Goal: Task Accomplishment & Management: Use online tool/utility

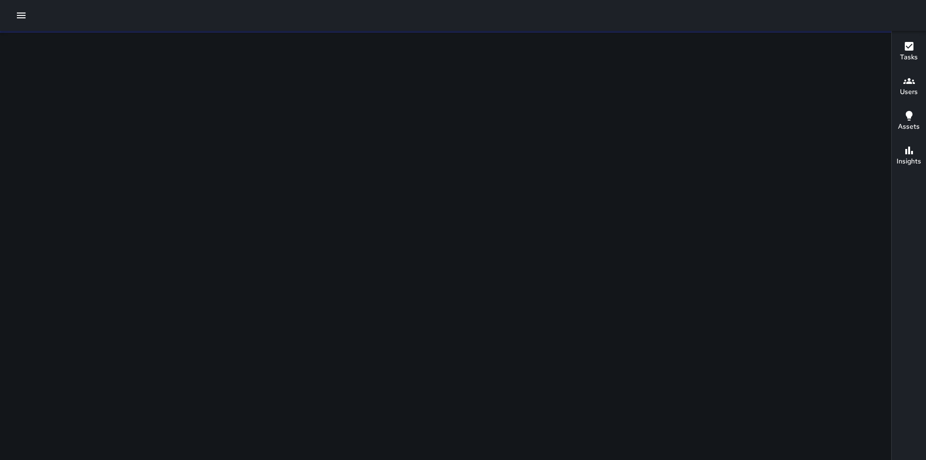
click at [27, 17] on button "button" at bounding box center [21, 15] width 19 height 19
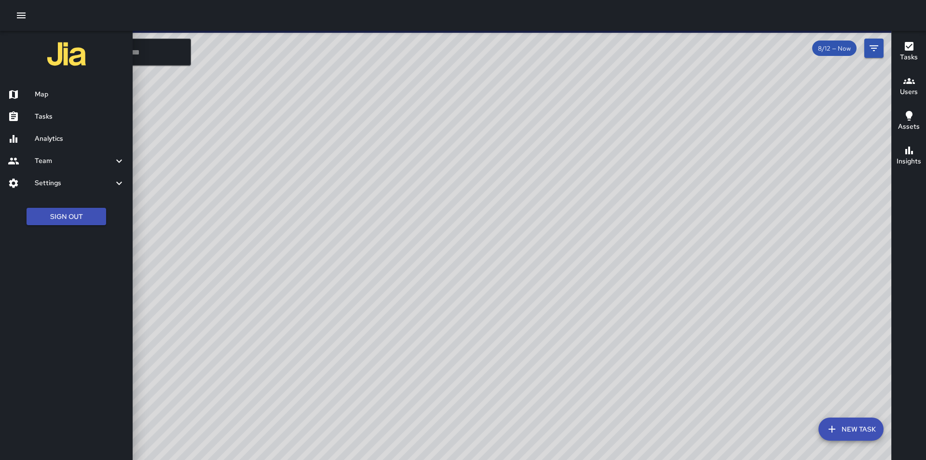
click at [64, 228] on ul "Sign Out" at bounding box center [66, 216] width 133 height 37
click at [64, 222] on button "Sign Out" at bounding box center [67, 217] width 80 height 18
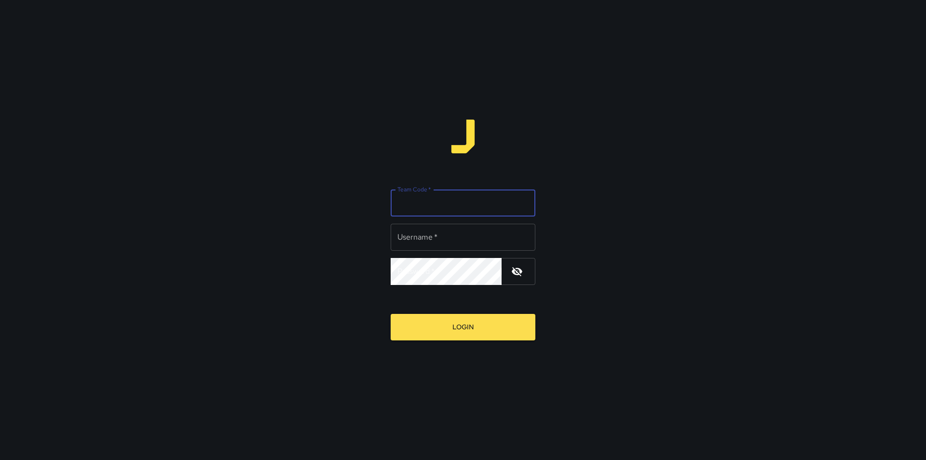
click at [452, 211] on input "Team Code   *" at bounding box center [463, 203] width 145 height 27
type input "*"
type input "*****"
type input "*********"
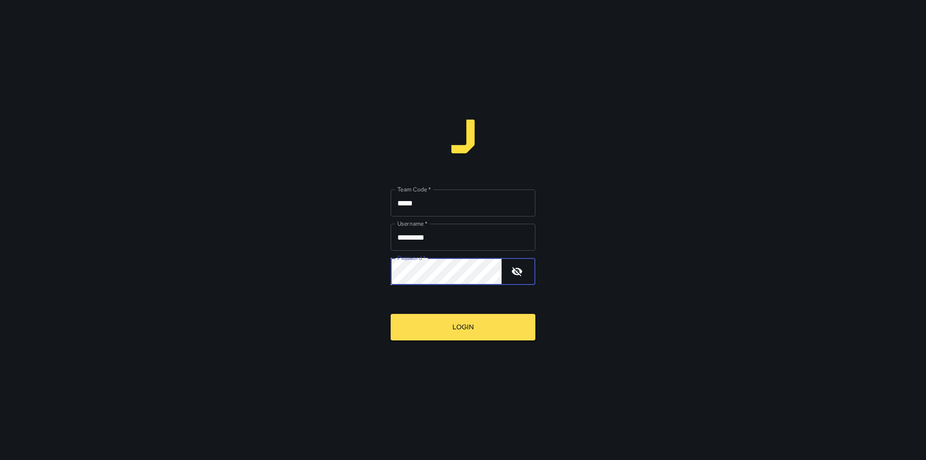
click at [391, 314] on button "Login" at bounding box center [463, 327] width 145 height 27
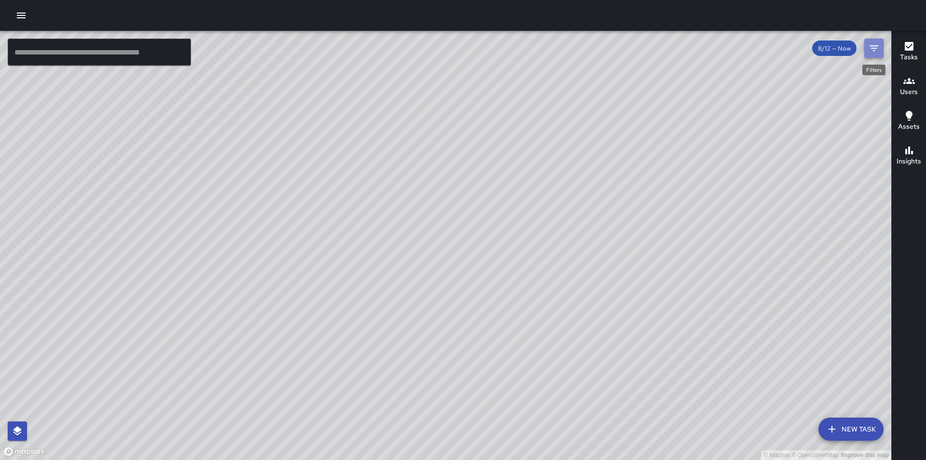
click at [870, 47] on icon "Filters" at bounding box center [874, 48] width 12 height 12
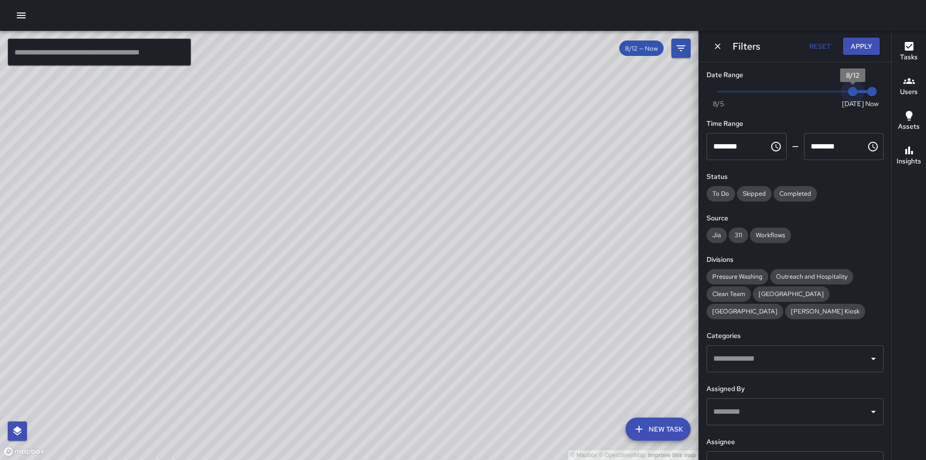
click at [848, 95] on span "8/12" at bounding box center [853, 92] width 10 height 10
click at [700, 213] on div "Date Range Now [DATE] [DATE] 12:07 pm Time Range ******** ​ ******** ​ Status T…" at bounding box center [795, 261] width 192 height 398
type input "*"
drag, startPoint x: 840, startPoint y: 94, endPoint x: 818, endPoint y: 90, distance: 22.1
click at [818, 90] on span "8/10" at bounding box center [814, 92] width 10 height 10
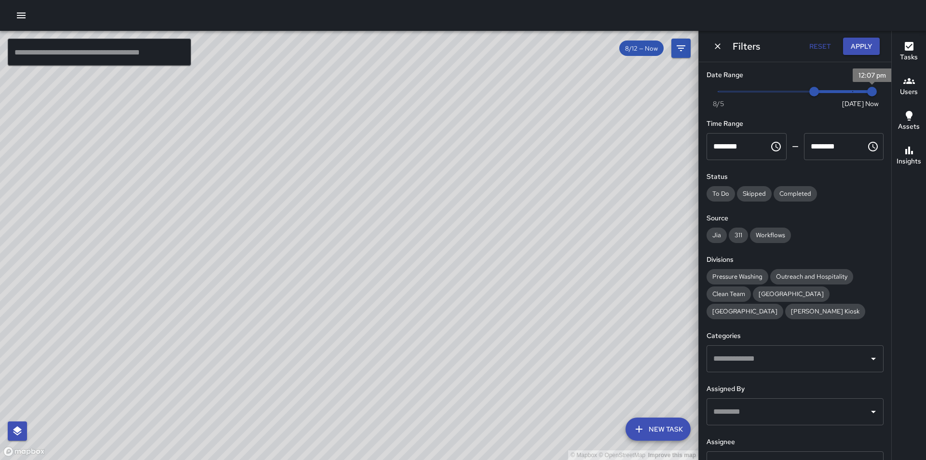
type input "*"
drag, startPoint x: 864, startPoint y: 89, endPoint x: 825, endPoint y: 92, distance: 39.2
click at [829, 92] on span "8/11" at bounding box center [834, 92] width 10 height 10
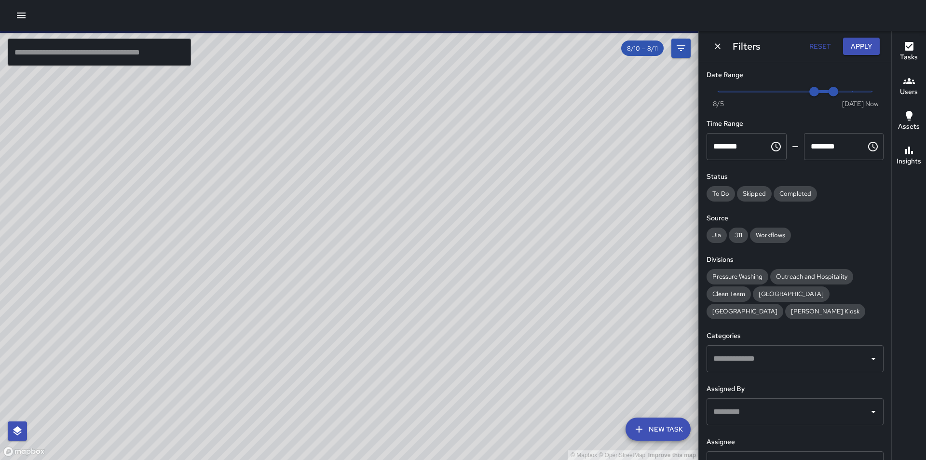
click at [753, 405] on input "text" at bounding box center [788, 412] width 154 height 18
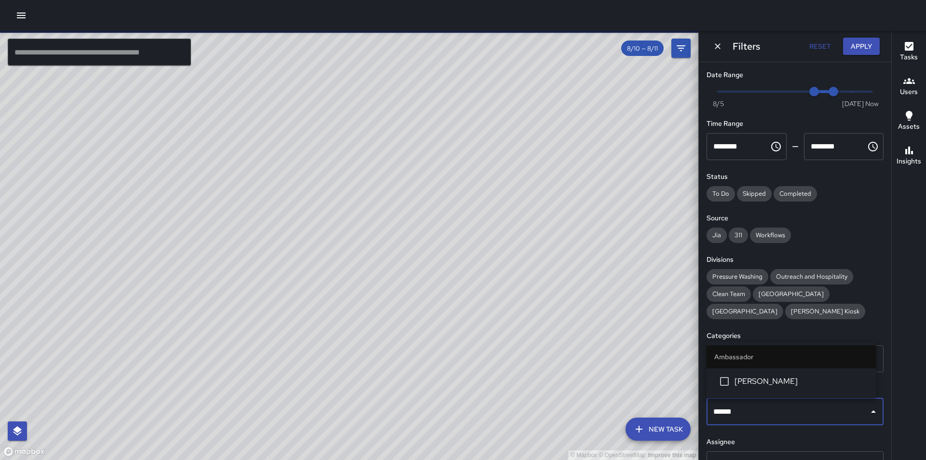
type input "*******"
click at [753, 377] on span "Michael Mcghee" at bounding box center [802, 382] width 134 height 12
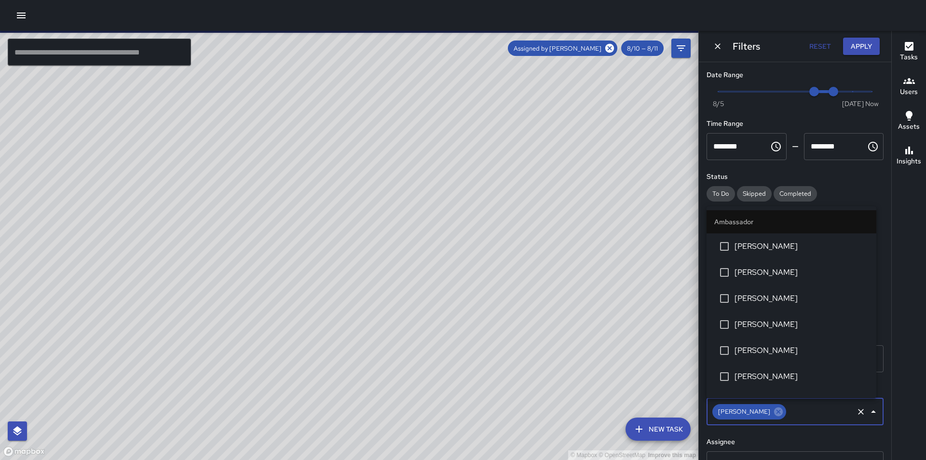
scroll to position [174, 0]
